Goal: Task Accomplishment & Management: Use online tool/utility

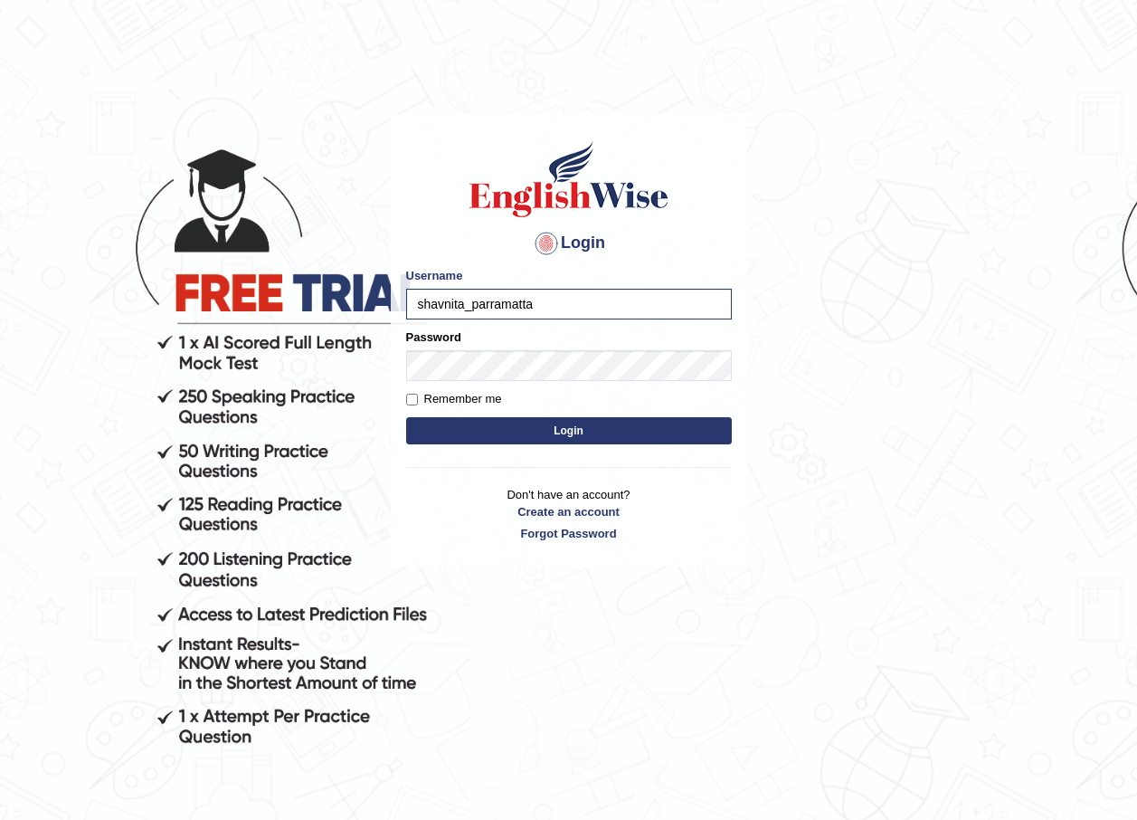
type input "shavnita_parramatta"
click at [550, 428] on button "Login" at bounding box center [569, 430] width 326 height 27
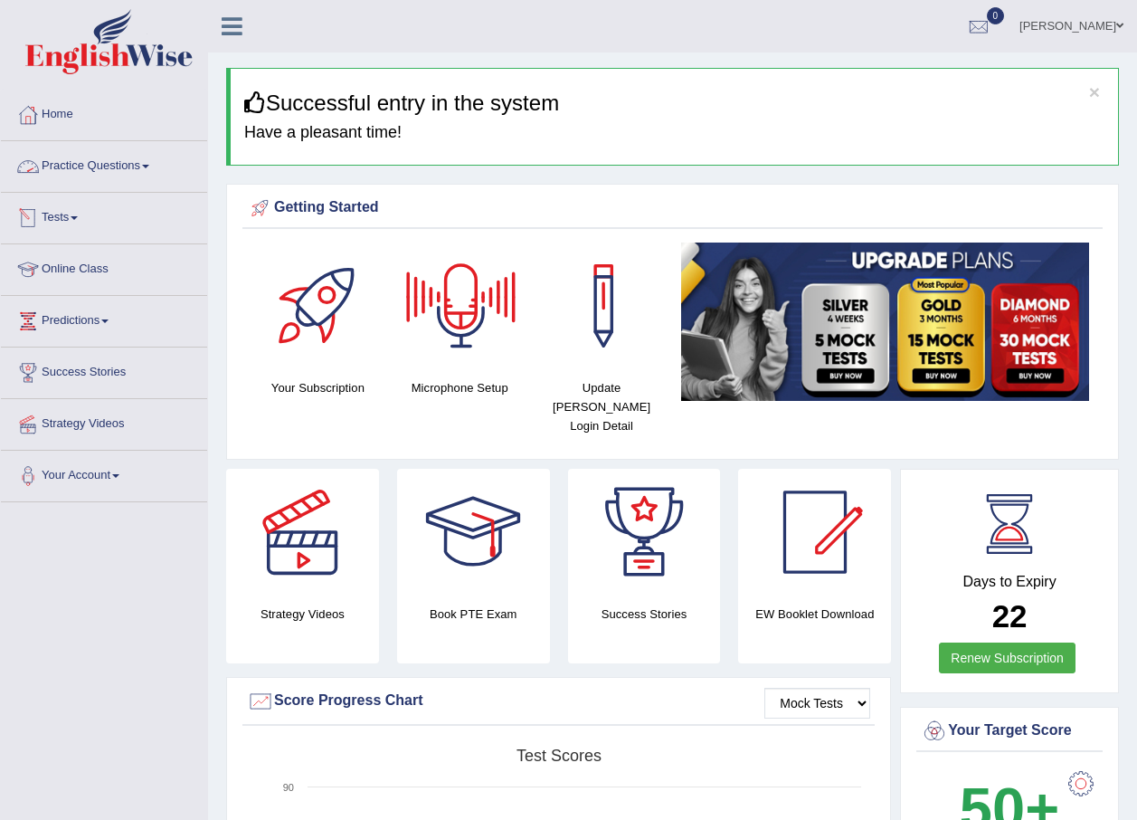
click at [149, 165] on span at bounding box center [145, 167] width 7 height 4
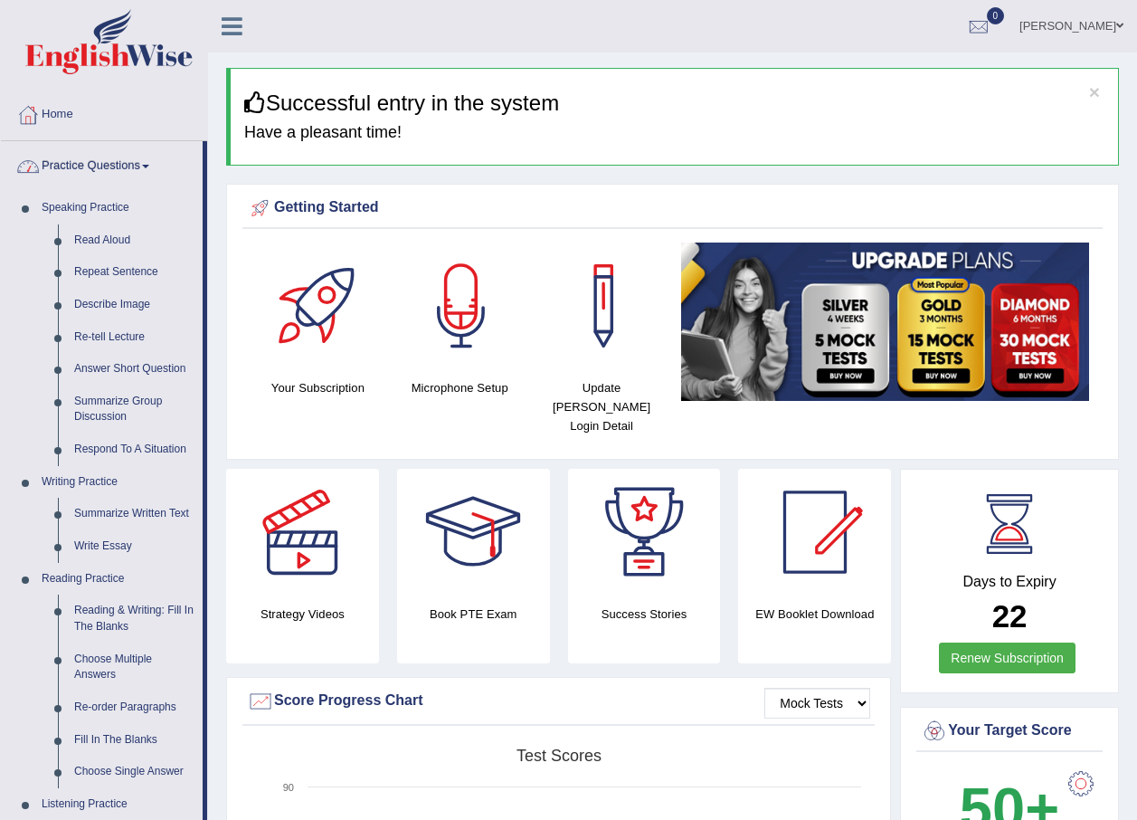
click at [151, 168] on link "Practice Questions" at bounding box center [102, 163] width 202 height 45
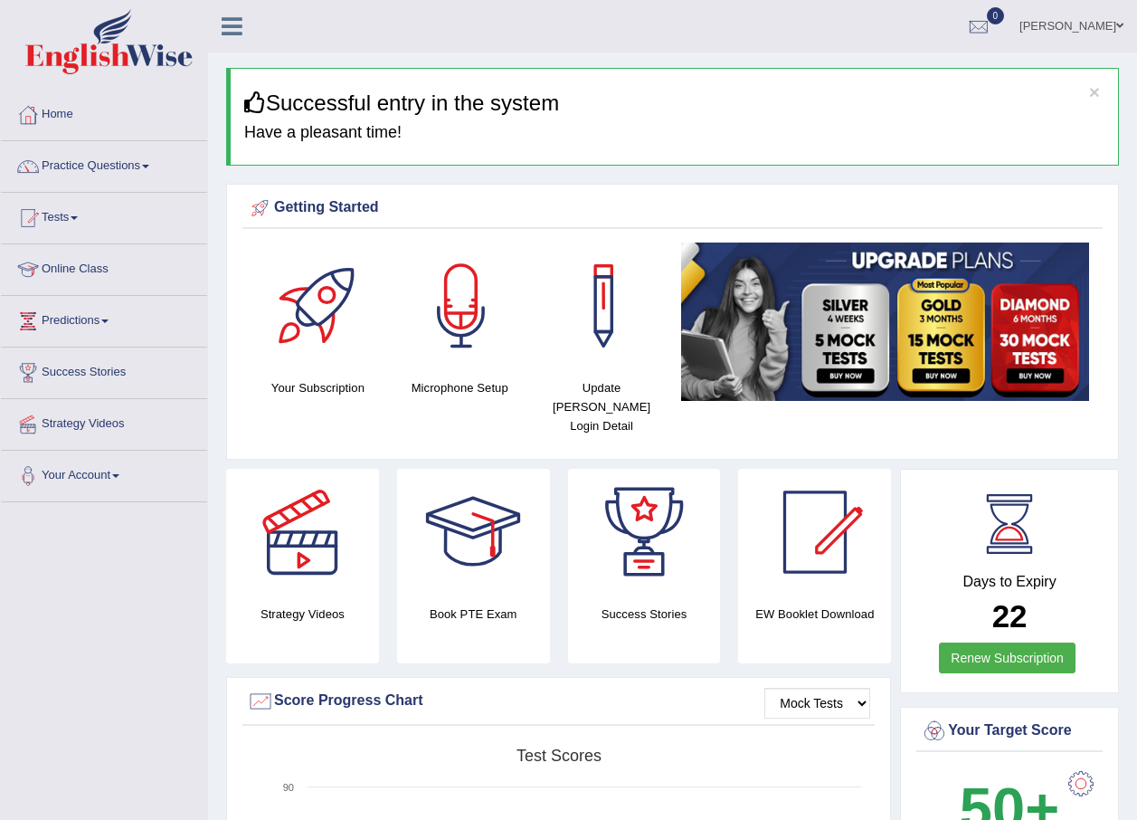
click at [151, 168] on link "Practice Questions" at bounding box center [104, 163] width 206 height 45
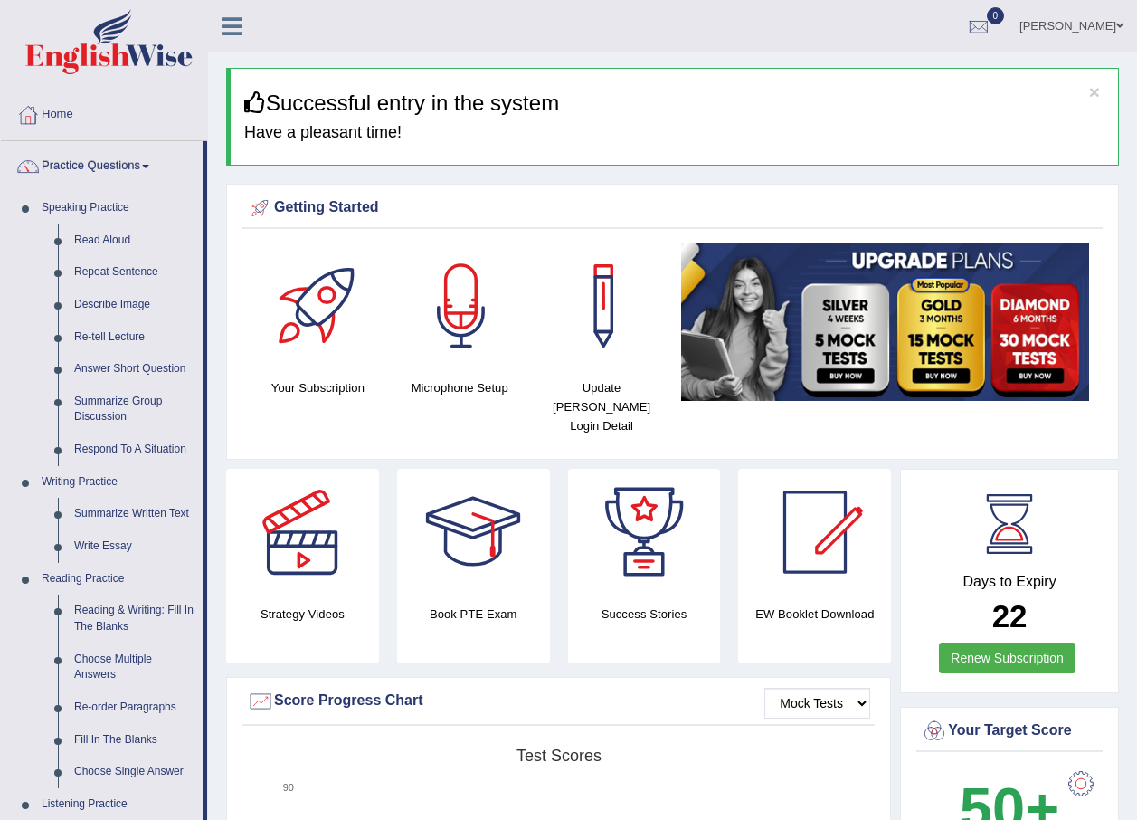
click at [151, 168] on link "Practice Questions" at bounding box center [102, 163] width 202 height 45
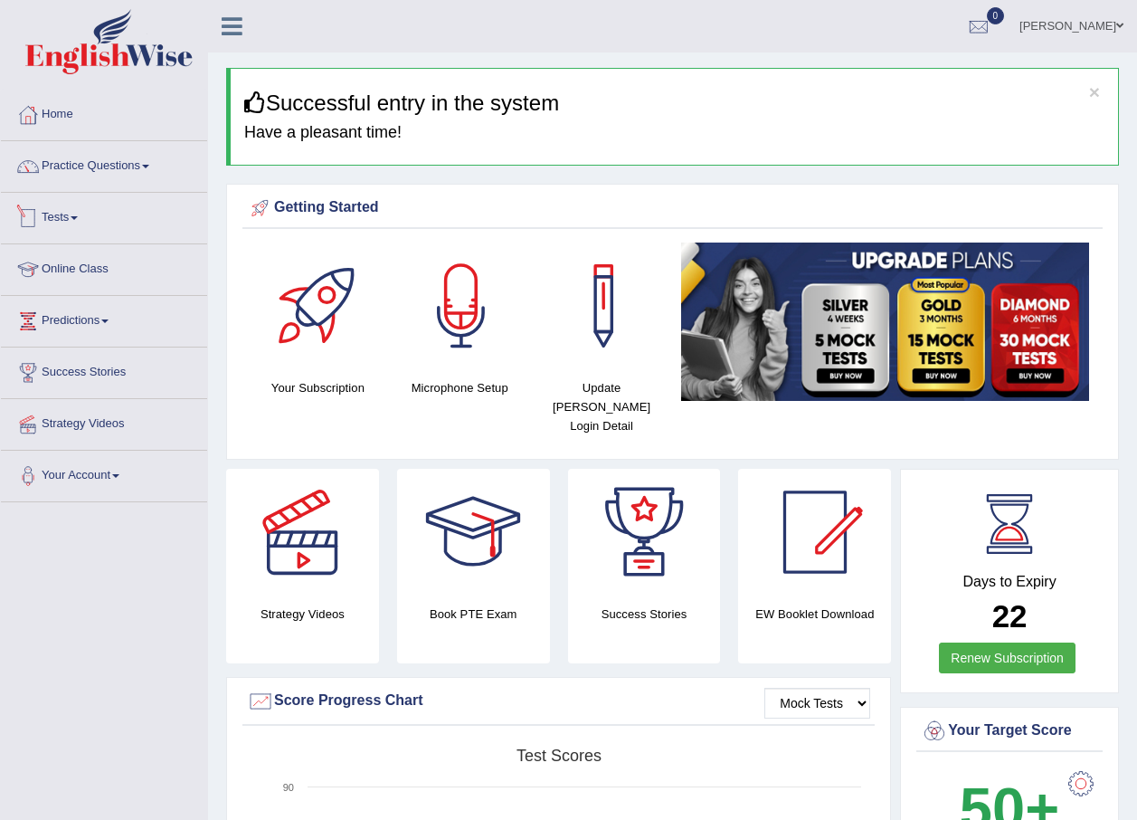
click at [89, 215] on link "Tests" at bounding box center [104, 215] width 206 height 45
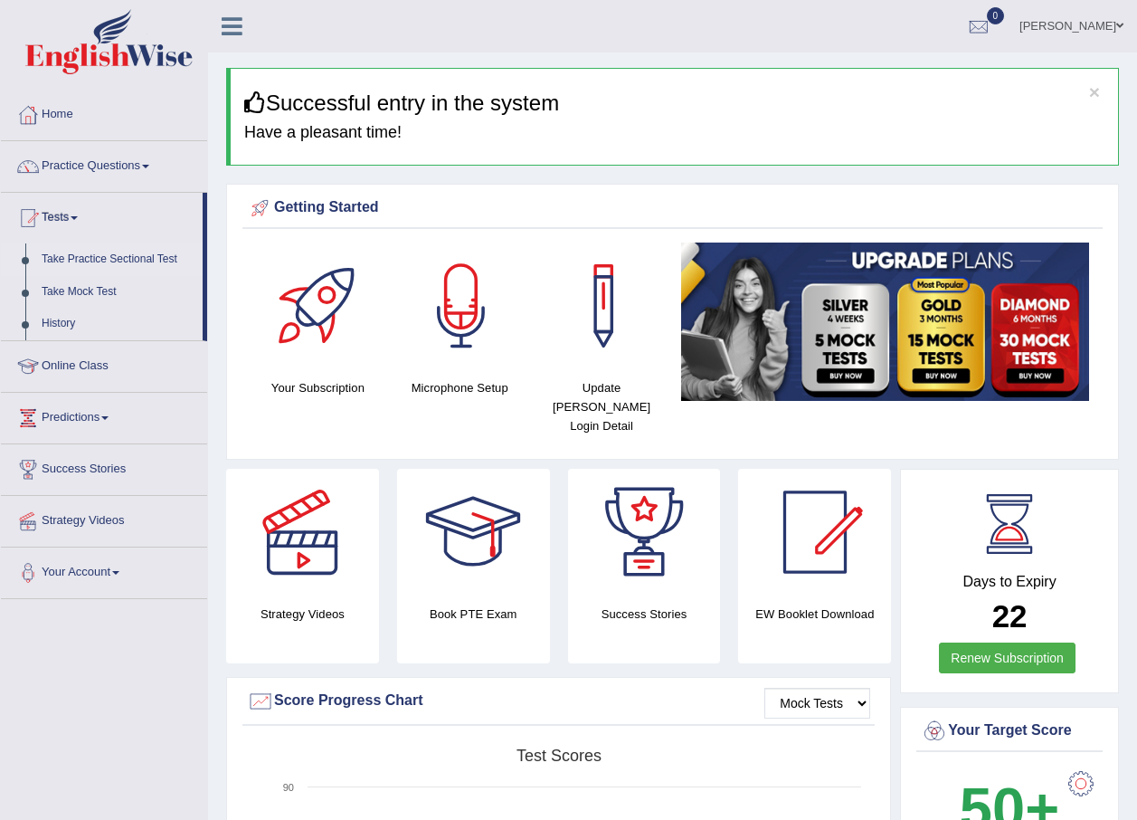
click at [133, 264] on link "Take Practice Sectional Test" at bounding box center [117, 259] width 169 height 33
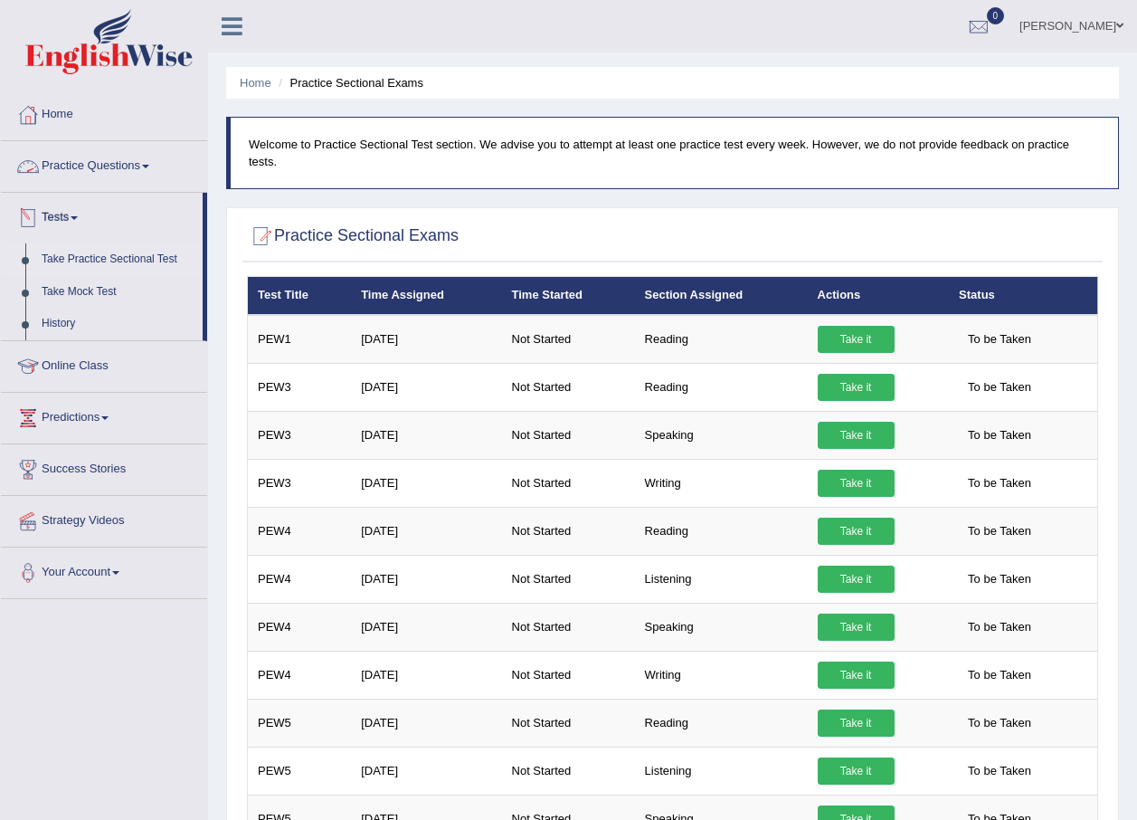
click at [149, 167] on span at bounding box center [145, 167] width 7 height 4
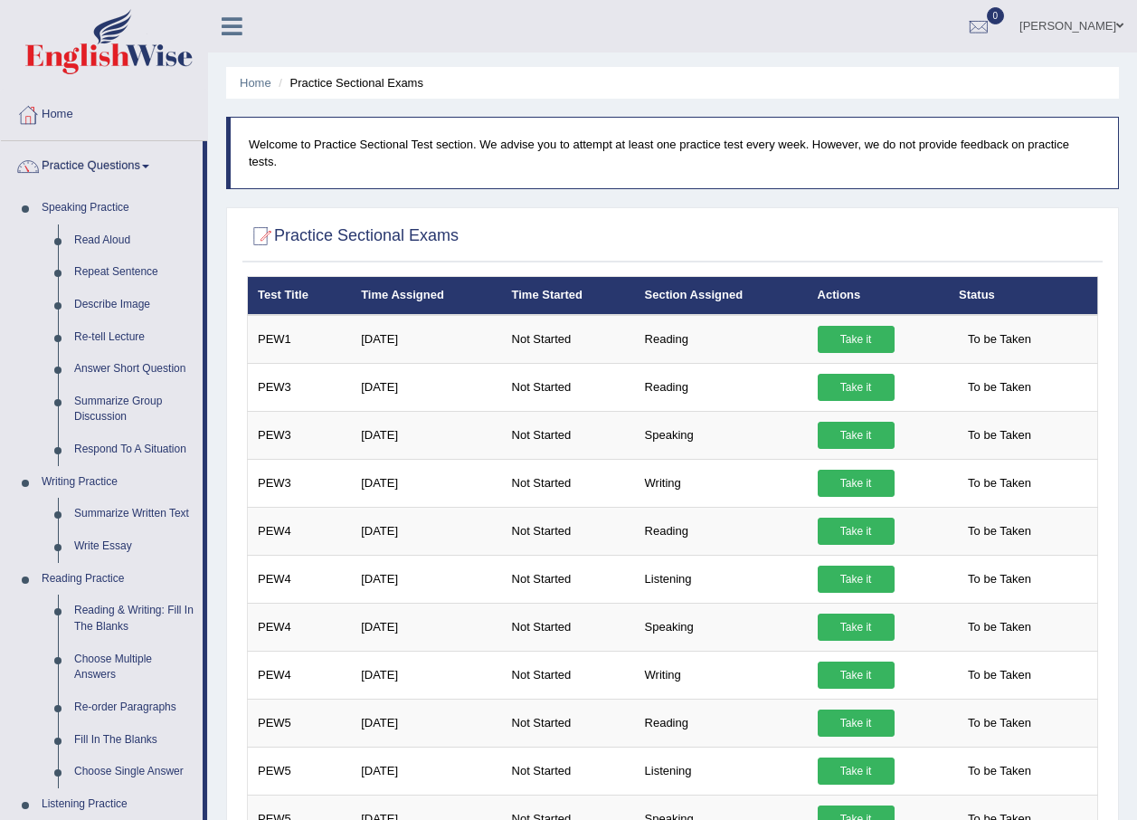
click at [149, 167] on span at bounding box center [145, 167] width 7 height 4
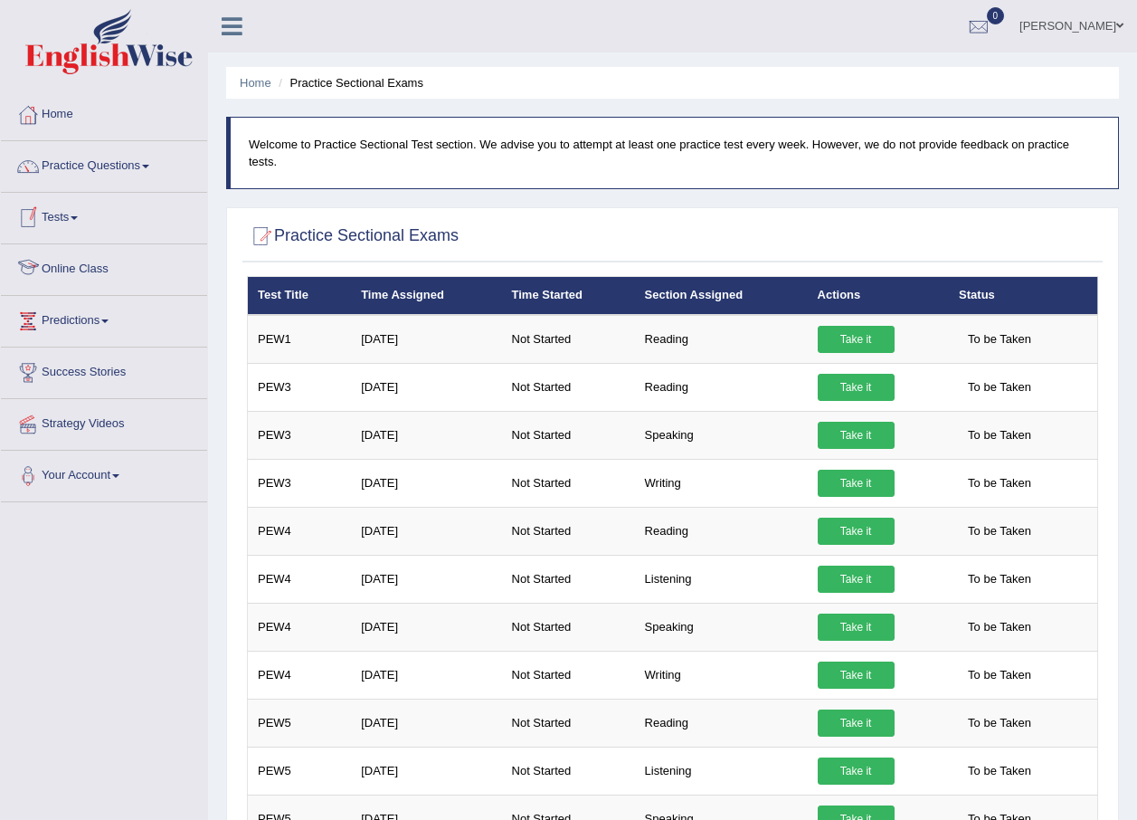
click at [88, 219] on link "Tests" at bounding box center [104, 215] width 206 height 45
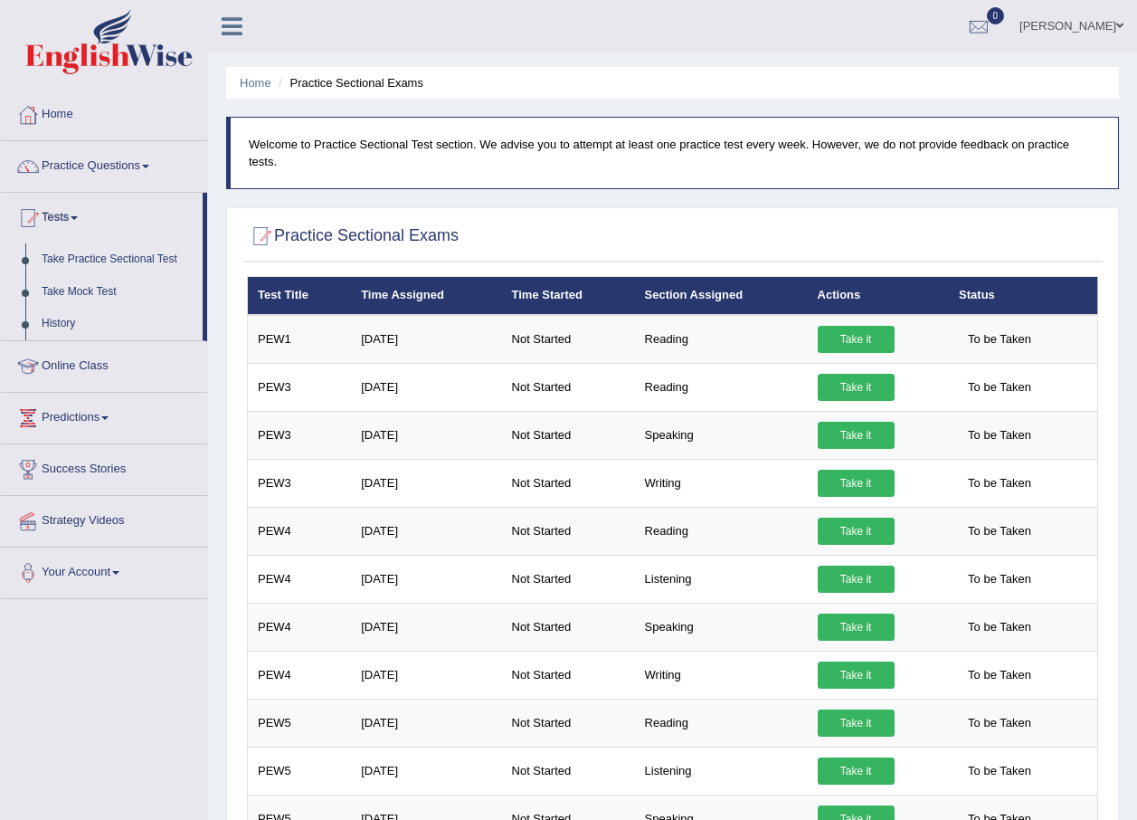
click at [124, 256] on link "Take Practice Sectional Test" at bounding box center [117, 259] width 169 height 33
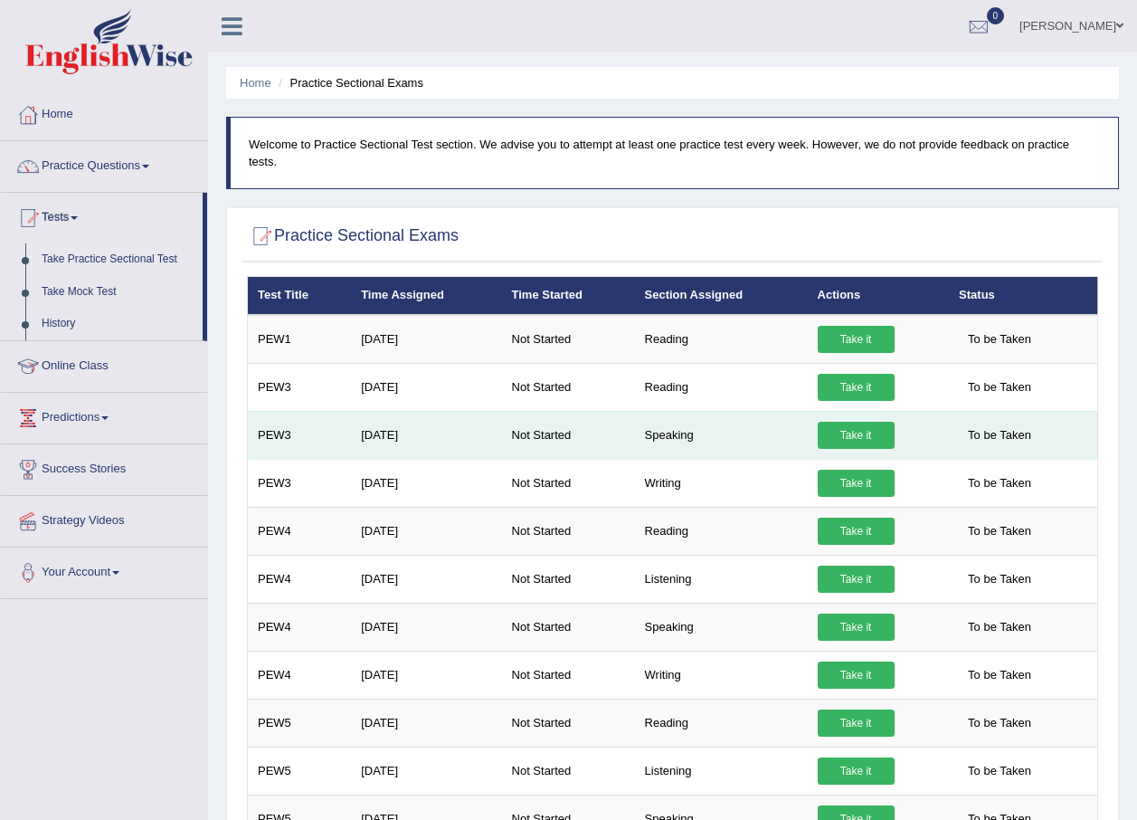
click at [829, 423] on link "Take it" at bounding box center [856, 435] width 77 height 27
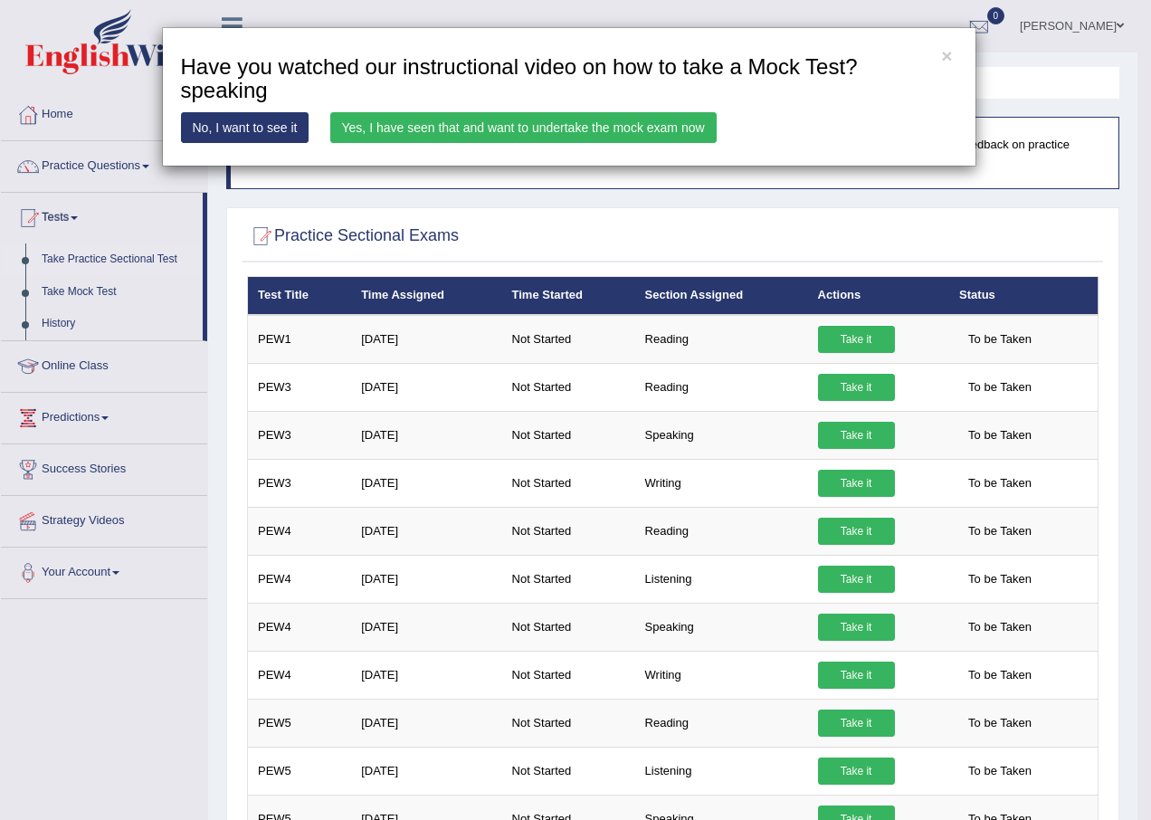
click at [661, 133] on link "Yes, I have seen that and want to undertake the mock exam now" at bounding box center [523, 127] width 386 height 31
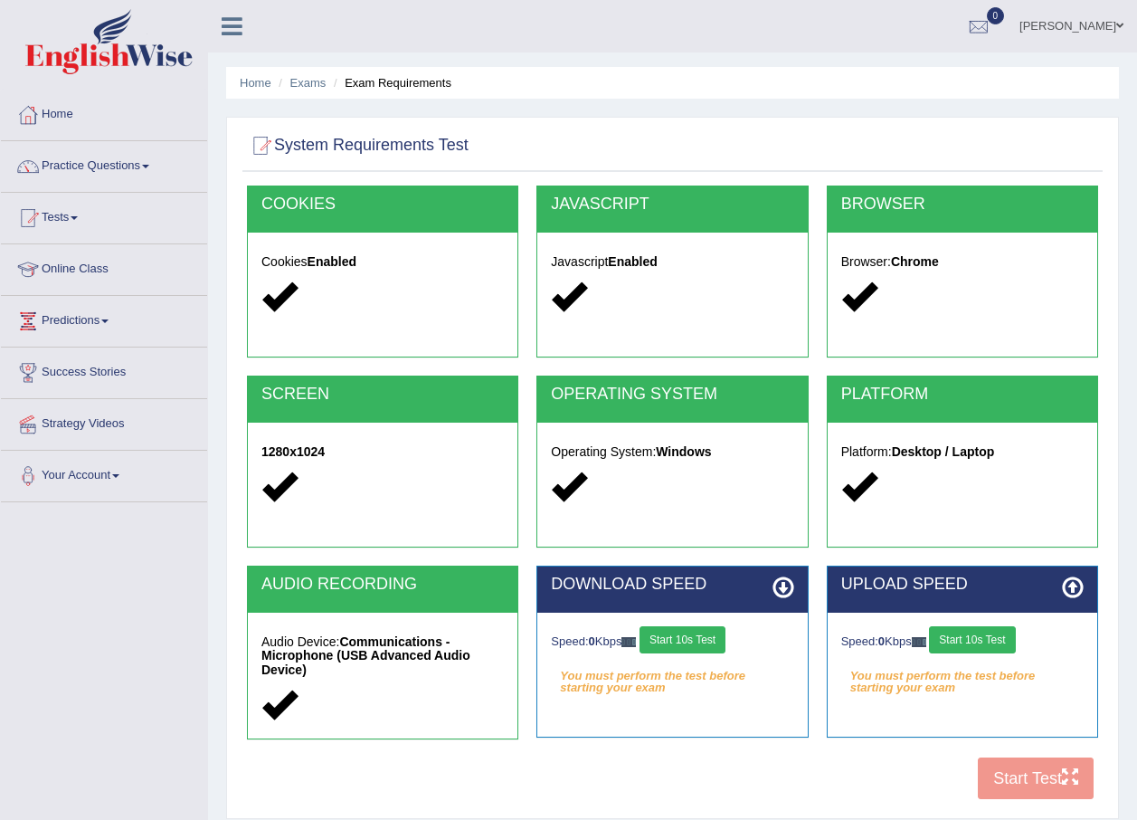
click at [684, 636] on button "Start 10s Test" at bounding box center [683, 639] width 86 height 27
click at [946, 645] on button "Start 10s Test" at bounding box center [972, 639] width 86 height 27
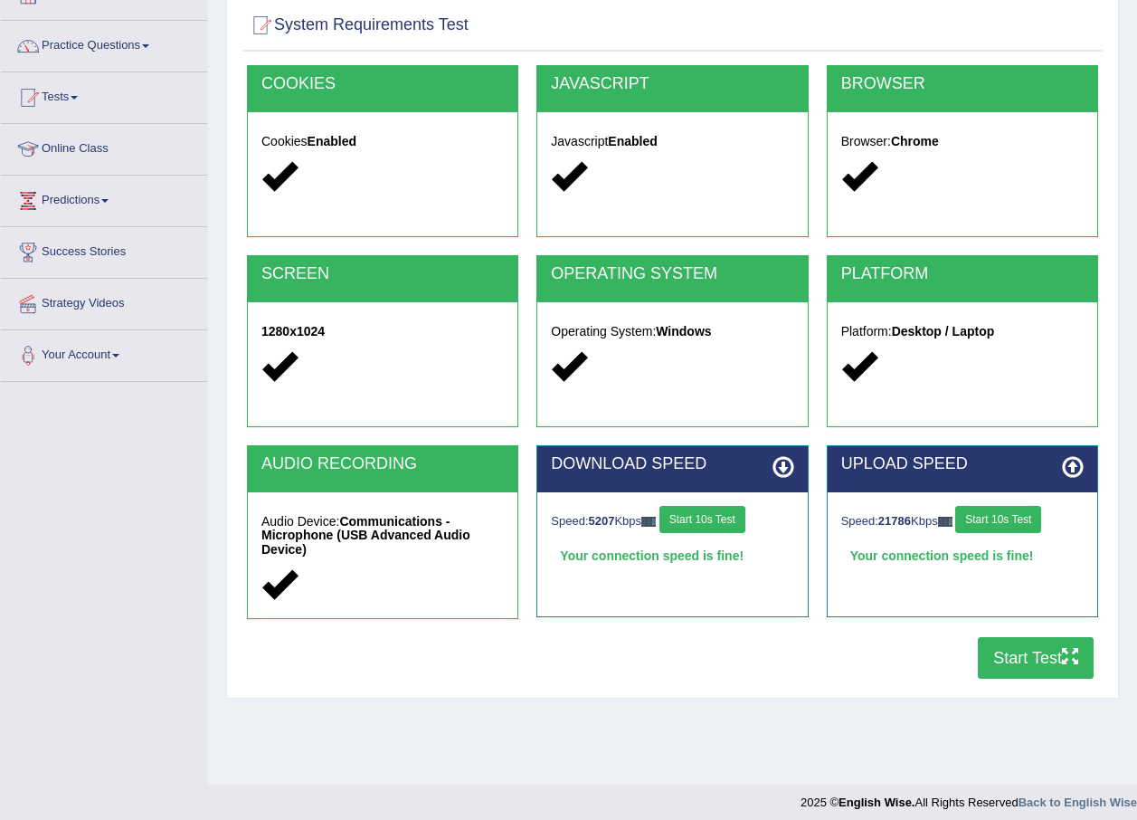
scroll to position [130, 0]
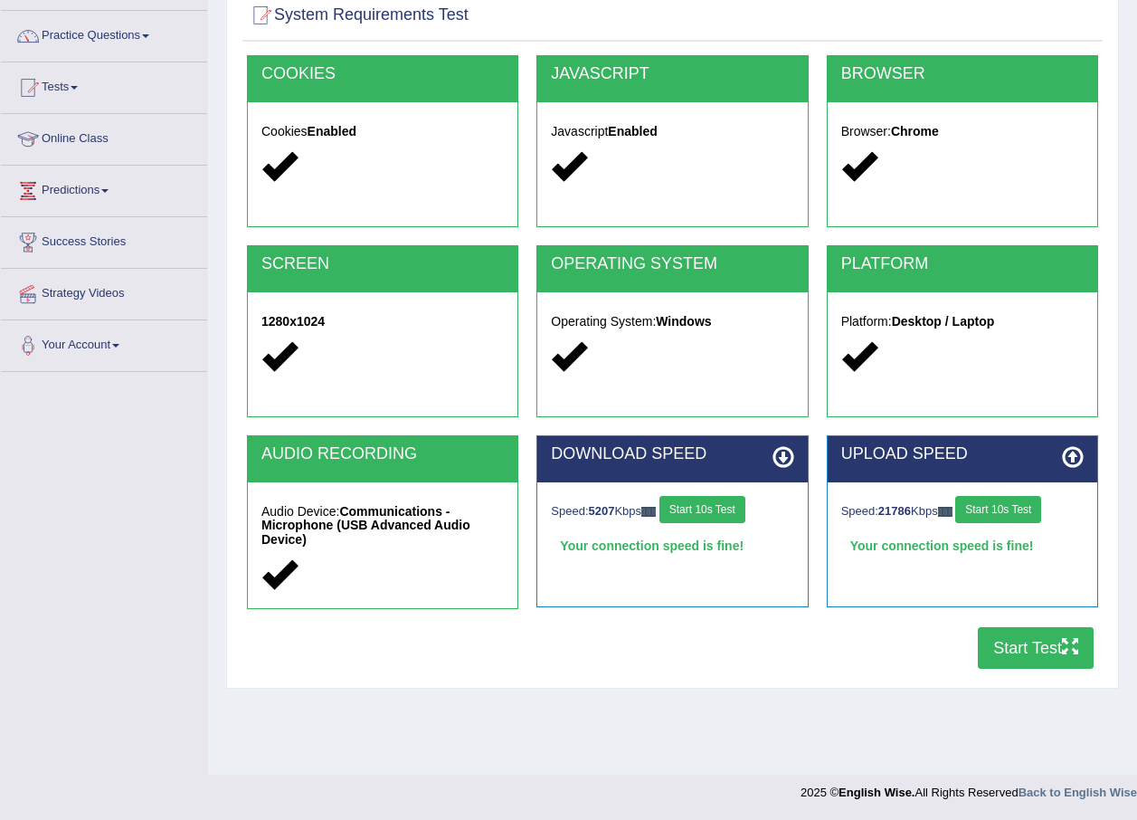
click at [1000, 649] on button "Start Test" at bounding box center [1036, 648] width 116 height 42
